Goal: Check status: Check status

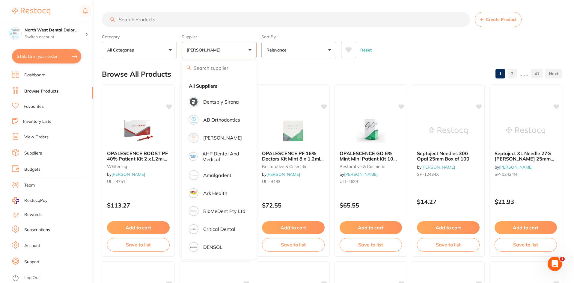
scroll to position [321, 0]
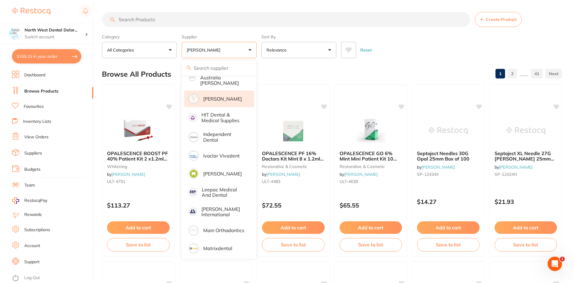
click at [36, 137] on link "View Orders" at bounding box center [36, 137] width 24 height 6
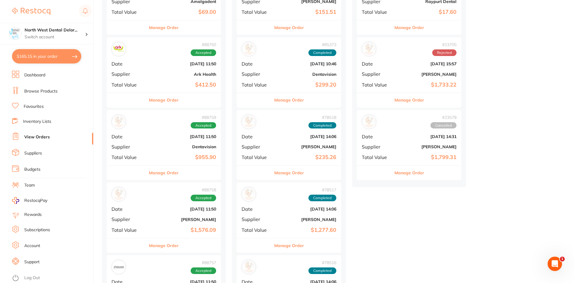
scroll to position [120, 0]
click at [186, 215] on div "# 88758 Accepted Date [DATE] 11:50 Supplier [PERSON_NAME] Total Value $1,576.09" at bounding box center [164, 209] width 114 height 55
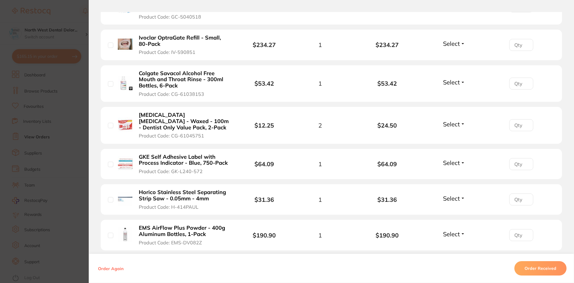
scroll to position [329, 0]
click at [71, 16] on section "Order ID: Restocq- 88758 Order Information Accepted Order Order Date [DATE] 11:…" at bounding box center [287, 141] width 574 height 283
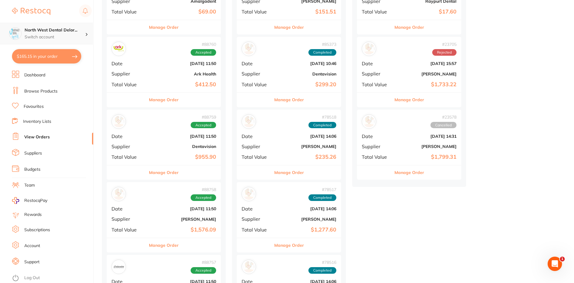
click at [47, 28] on h4 "North West Dental Delor..." at bounding box center [55, 30] width 61 height 6
click at [34, 138] on link "View Orders" at bounding box center [36, 137] width 25 height 6
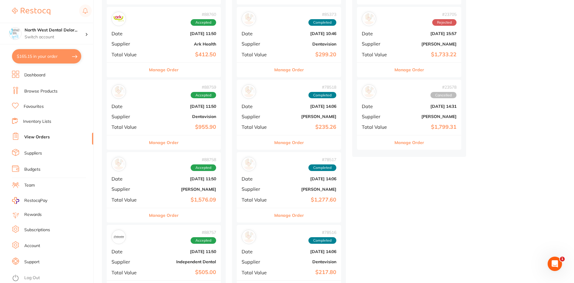
scroll to position [150, 0]
click at [160, 182] on div "# 88758 Accepted Date [DATE] 11:50 Supplier [PERSON_NAME] Total Value $1,576.09" at bounding box center [164, 179] width 114 height 55
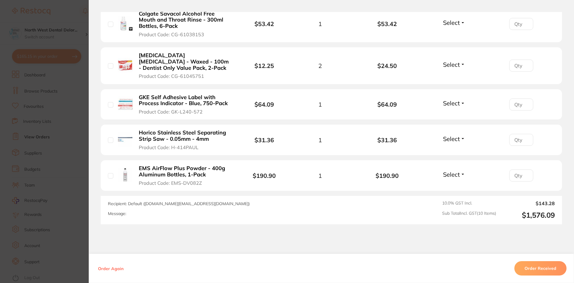
scroll to position [389, 0]
click at [52, 4] on section "Order ID: Restocq- 88758 Order Information Accepted Order Order Date [DATE] 11:…" at bounding box center [287, 141] width 574 height 283
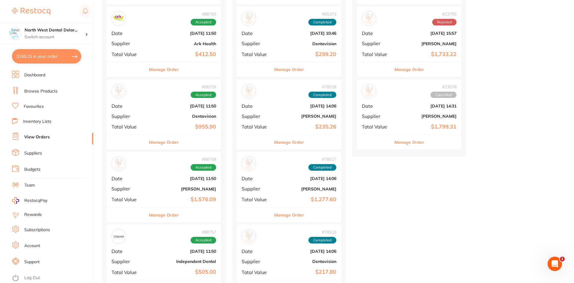
click at [197, 188] on b "[PERSON_NAME]" at bounding box center [182, 189] width 66 height 5
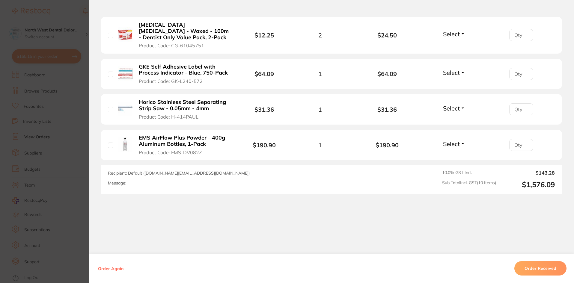
scroll to position [188, 0]
click at [64, 13] on section "Order ID: Restocq- 88758 Order Information Accepted Order Order Date [DATE] 11:…" at bounding box center [287, 141] width 574 height 283
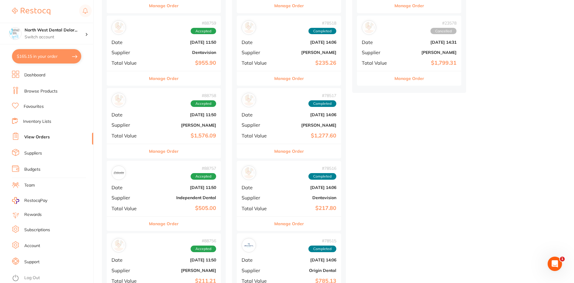
click at [199, 200] on b "Independent Dental" at bounding box center [182, 197] width 66 height 5
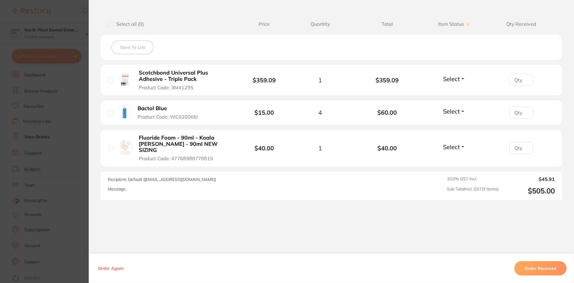
scroll to position [847, 0]
click at [69, 15] on section "Order ID: Restocq- 88757 Order Information Accepted Order Order Date [DATE] 11:…" at bounding box center [287, 141] width 574 height 283
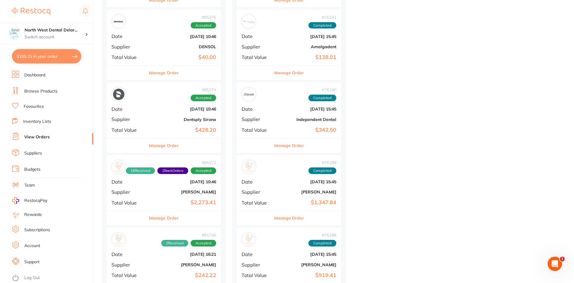
scroll to position [728, 0]
click at [189, 119] on b "Dentsply Sirona" at bounding box center [182, 119] width 66 height 5
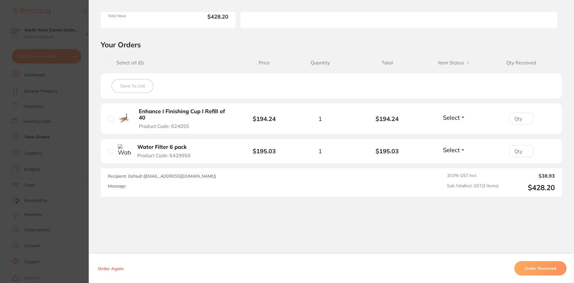
scroll to position [110, 0]
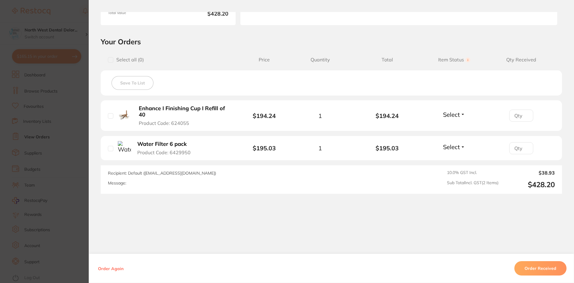
click at [62, 10] on section "Order ID: Restocq- 85374 Order Information Accepted Order Order Date [DATE] 10:…" at bounding box center [287, 141] width 574 height 283
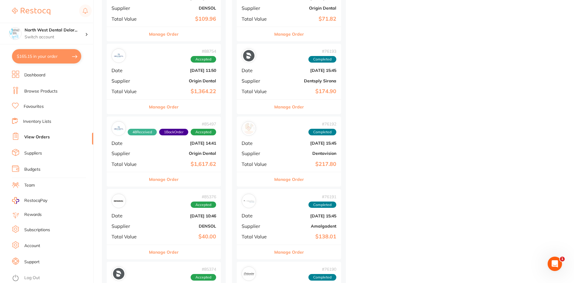
scroll to position [548, 0]
click at [192, 154] on b "Origin Dental" at bounding box center [182, 153] width 66 height 5
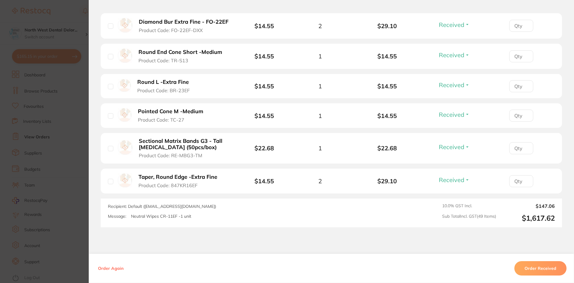
scroll to position [1707, 0]
click at [72, 10] on section "Order ID: Restocq- 85497 Order Information 48 Received 1 Back Order Accepted Or…" at bounding box center [287, 141] width 574 height 283
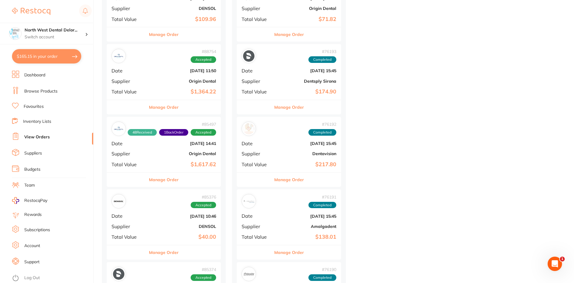
click at [205, 83] on b "Origin Dental" at bounding box center [182, 81] width 66 height 5
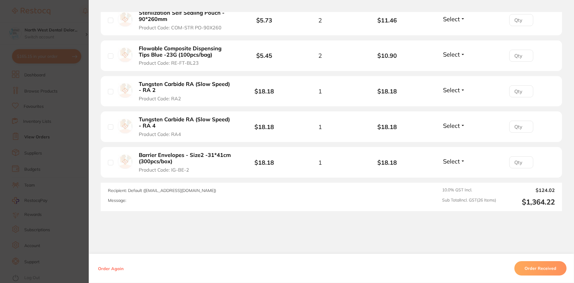
scroll to position [549, 0]
click at [72, 16] on section "Order ID: Restocq- 88754 Order Information Accepted Order Order Date [DATE] 11:…" at bounding box center [287, 141] width 574 height 283
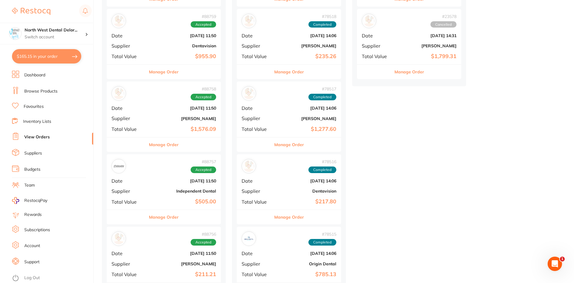
click at [205, 116] on b "[PERSON_NAME]" at bounding box center [182, 118] width 66 height 5
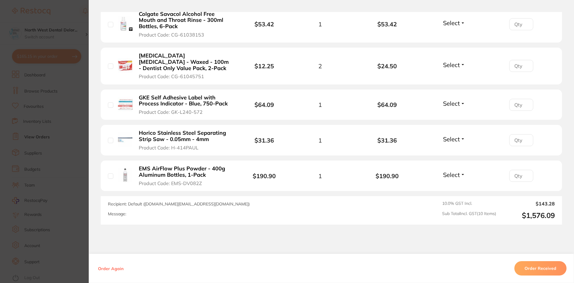
scroll to position [389, 0]
click at [67, 14] on section "Order ID: Restocq- 88758 Order Information Accepted Order Order Date [DATE] 11:…" at bounding box center [287, 141] width 574 height 283
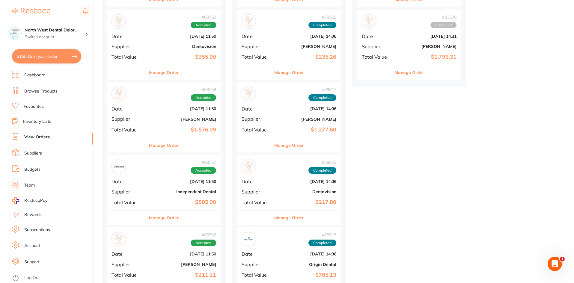
click at [208, 54] on b "$955.90" at bounding box center [182, 57] width 66 height 6
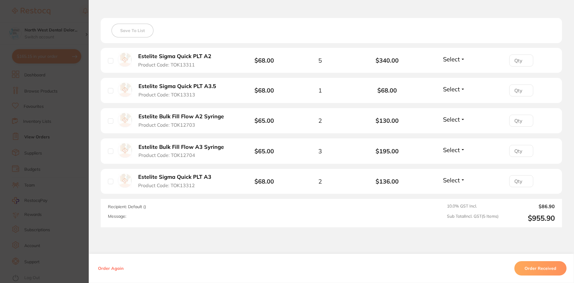
scroll to position [196, 0]
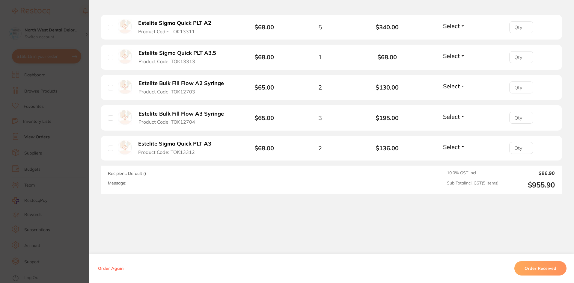
click at [66, 17] on section "Order ID: Restocq- 88759 Order Information Accepted Order Order Date [DATE] 11:…" at bounding box center [287, 141] width 574 height 283
